Goal: Task Accomplishment & Management: Use online tool/utility

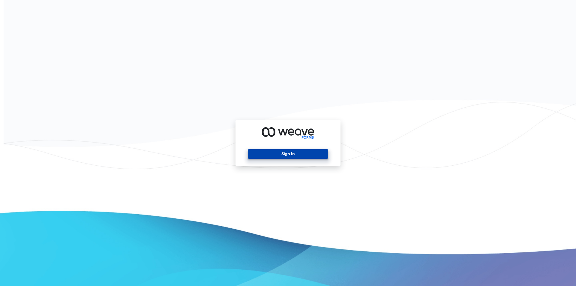
click at [285, 155] on button "Sign In" at bounding box center [288, 154] width 80 height 10
